Goal: Task Accomplishment & Management: Use online tool/utility

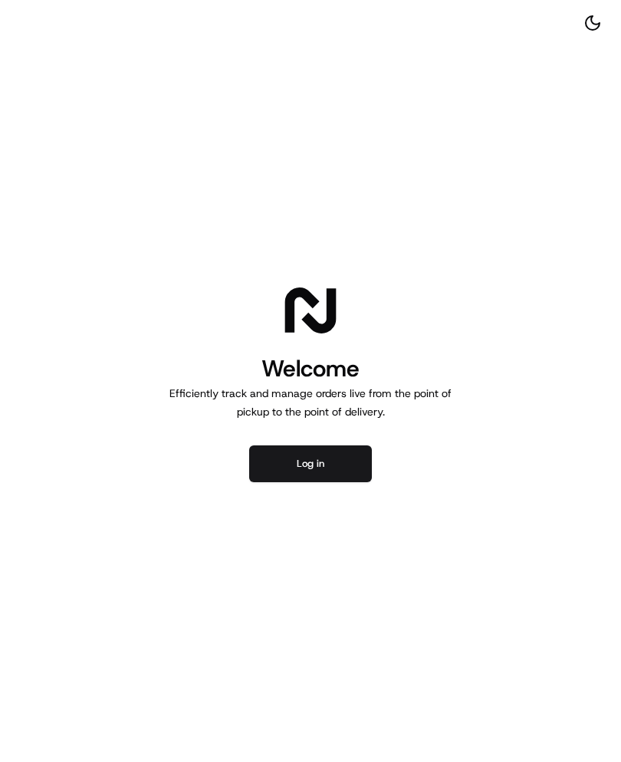
click at [349, 465] on button "Log in" at bounding box center [310, 463] width 123 height 37
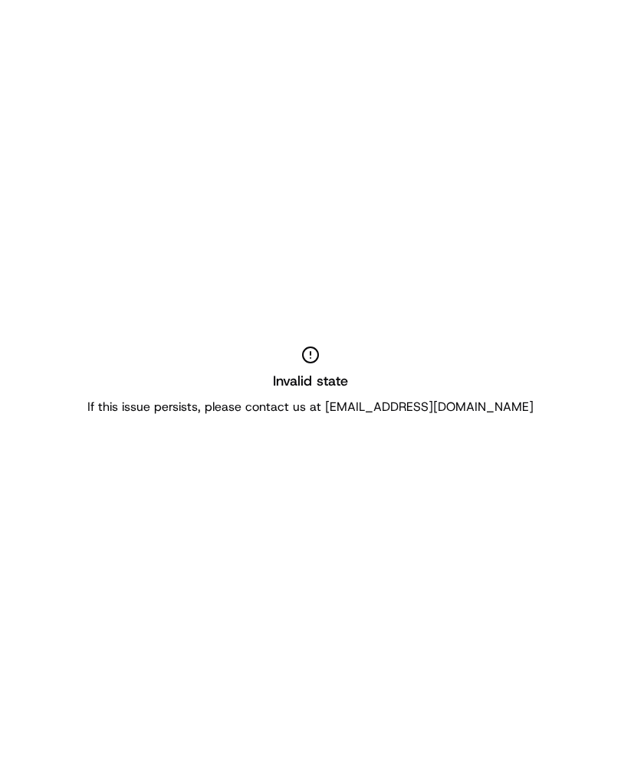
click at [494, 557] on div "Invalid state If this issue persists, please contact us at support@usenash.com" at bounding box center [310, 381] width 621 height 762
click at [494, 557] on div "Invalid state If this issue persists, please contact us at [EMAIL_ADDRESS][DOMA…" at bounding box center [310, 381] width 621 height 762
click at [488, 523] on div "Invalid state If this issue persists, please contact us at [EMAIL_ADDRESS][DOMA…" at bounding box center [310, 381] width 621 height 762
click at [320, 328] on div "Invalid state If this issue persists, please contact us at support@usenash.com" at bounding box center [310, 381] width 621 height 762
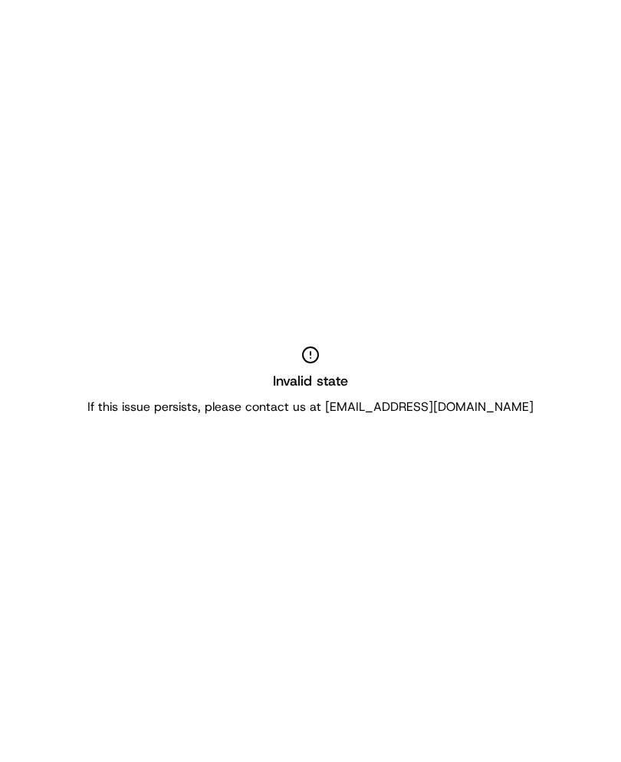
click at [314, 355] on icon at bounding box center [310, 355] width 18 height 18
click at [416, 404] on p "If this issue persists, please contact us at support@usenash.com" at bounding box center [310, 407] width 446 height 18
click at [481, 422] on div "Invalid state If this issue persists, please contact us at [EMAIL_ADDRESS][DOMA…" at bounding box center [310, 381] width 621 height 762
click at [499, 153] on div "Invalid state If this issue persists, please contact us at support@usenash.com" at bounding box center [310, 381] width 621 height 762
click at [321, 343] on div "Invalid state If this issue persists, please contact us at support@usenash.com" at bounding box center [310, 381] width 621 height 762
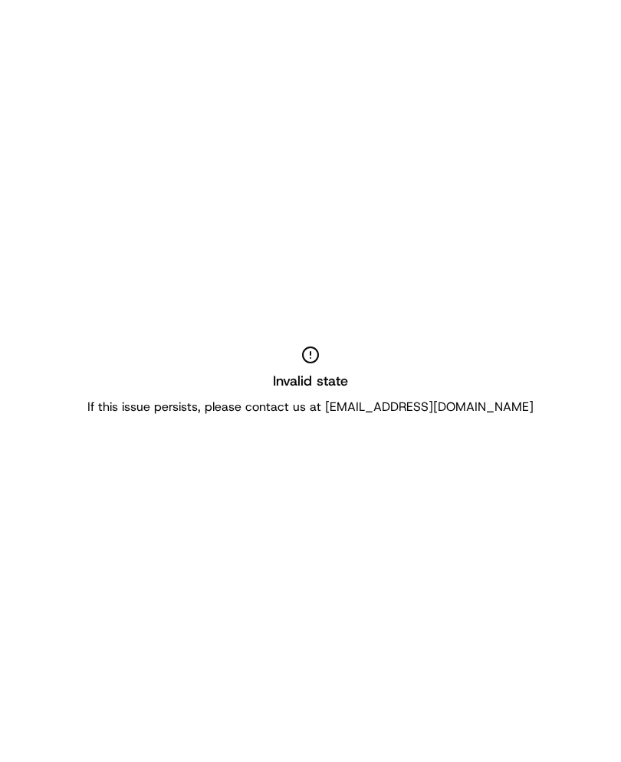
click at [320, 343] on div "Invalid state If this issue persists, please contact us at support@usenash.com" at bounding box center [310, 381] width 621 height 762
click at [309, 353] on icon at bounding box center [310, 355] width 18 height 18
click at [454, 420] on div "Invalid state If this issue persists, please contact us at support@usenash.com" at bounding box center [310, 381] width 621 height 762
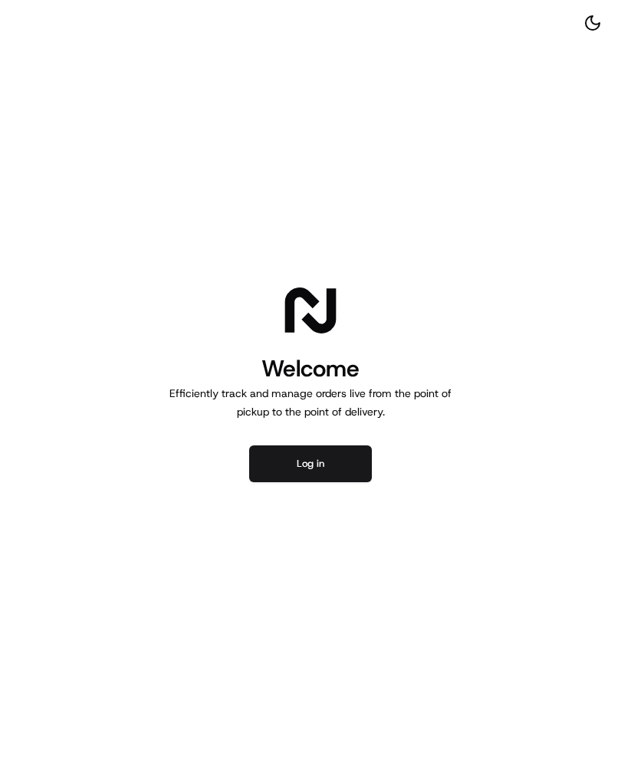
click at [354, 468] on button "Log in" at bounding box center [310, 463] width 123 height 37
